Goal: Task Accomplishment & Management: Manage account settings

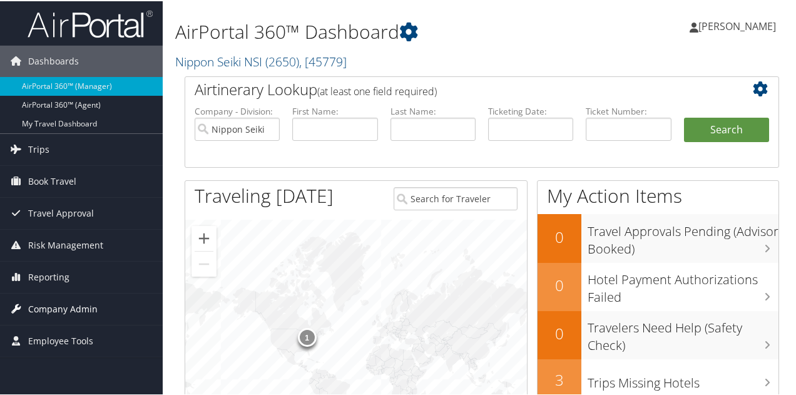
click at [76, 300] on span "Company Admin" at bounding box center [62, 307] width 69 height 31
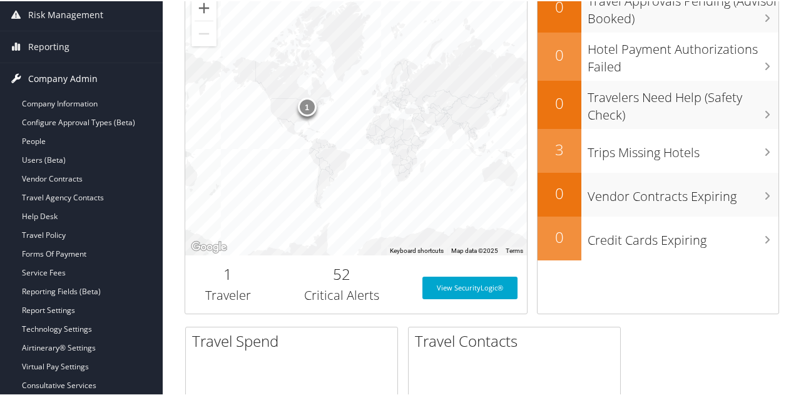
scroll to position [250, 0]
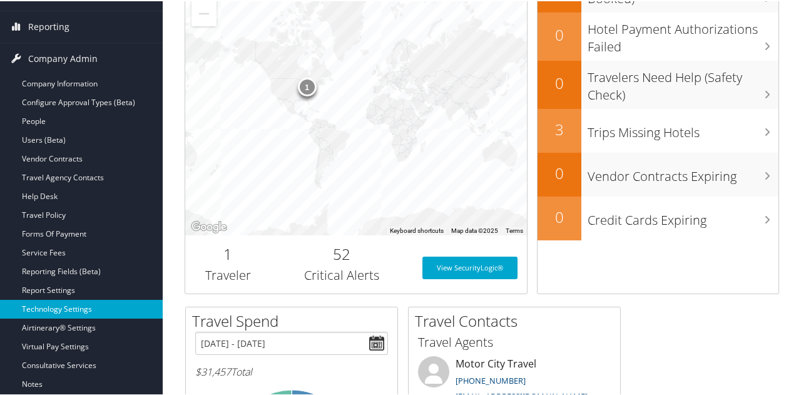
click at [74, 308] on link "Technology Settings" at bounding box center [81, 307] width 163 height 19
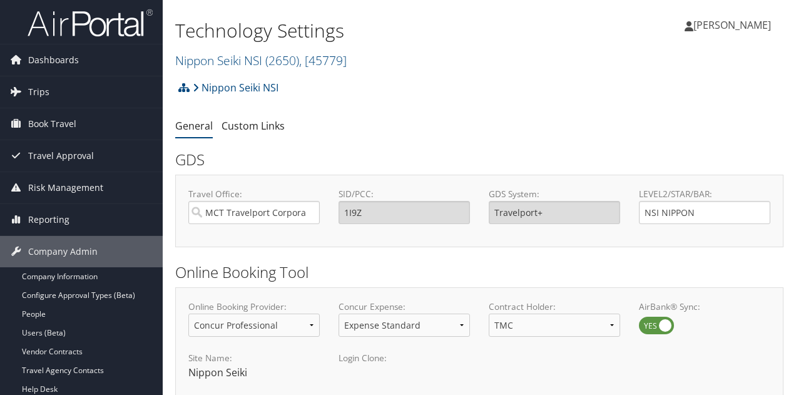
select select "4"
